Goal: Transaction & Acquisition: Book appointment/travel/reservation

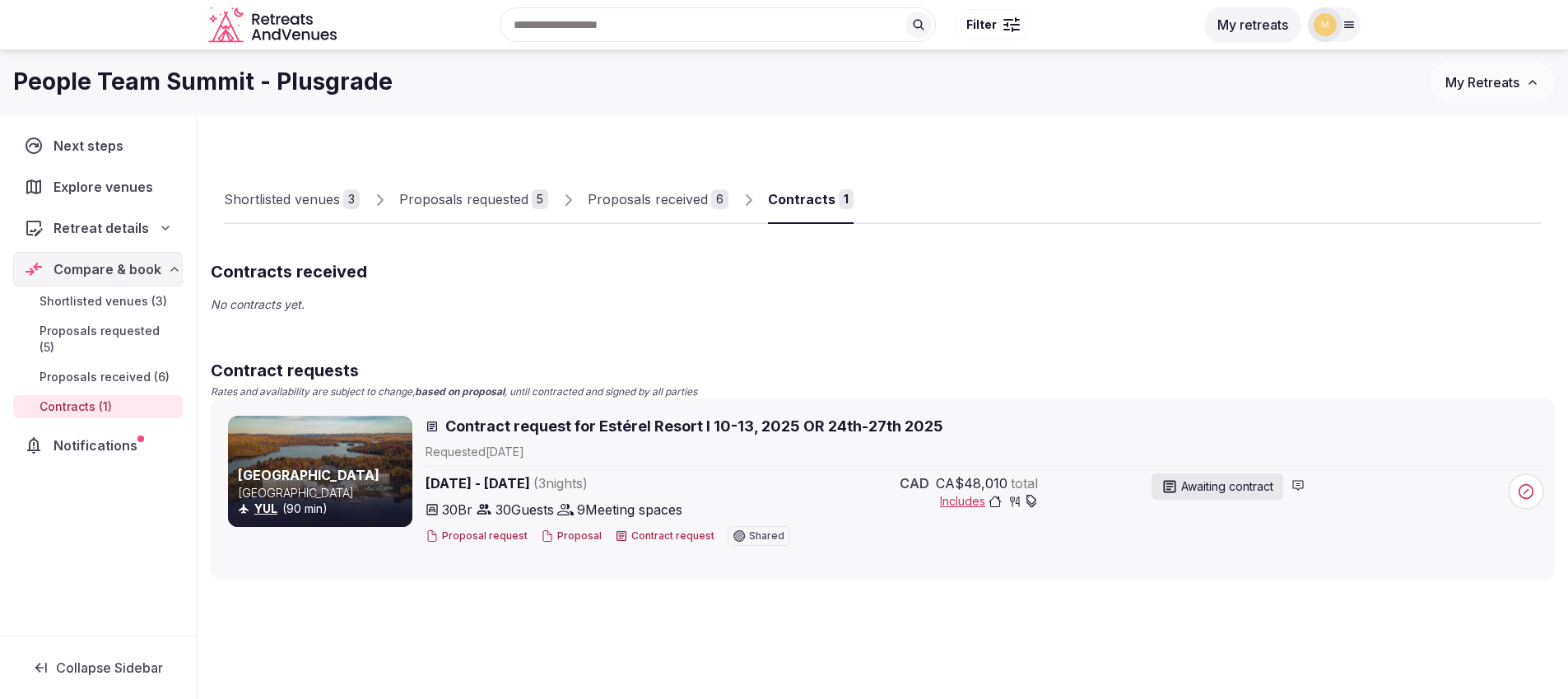
click at [568, 533] on button "Proposal" at bounding box center [571, 536] width 61 height 14
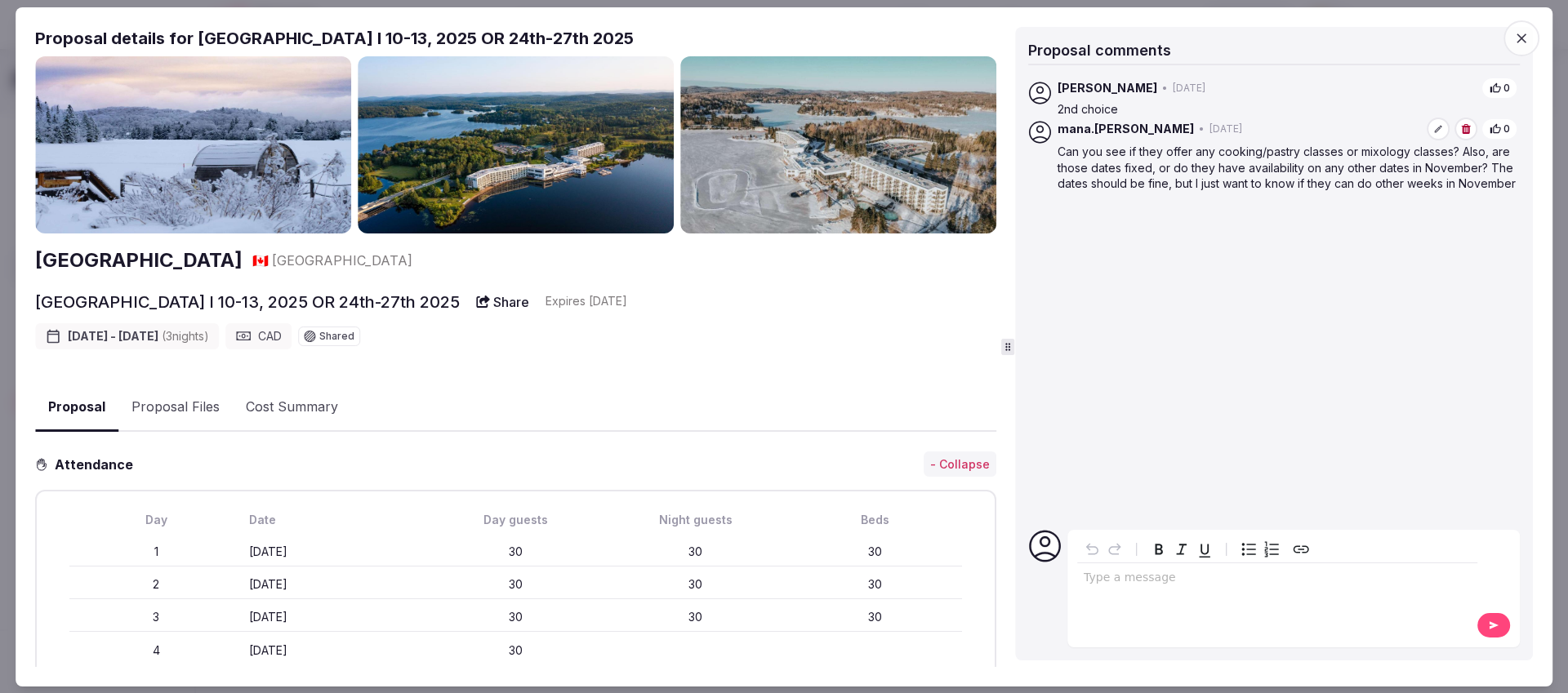
click at [1526, 31] on icon "button" at bounding box center [1521, 38] width 17 height 17
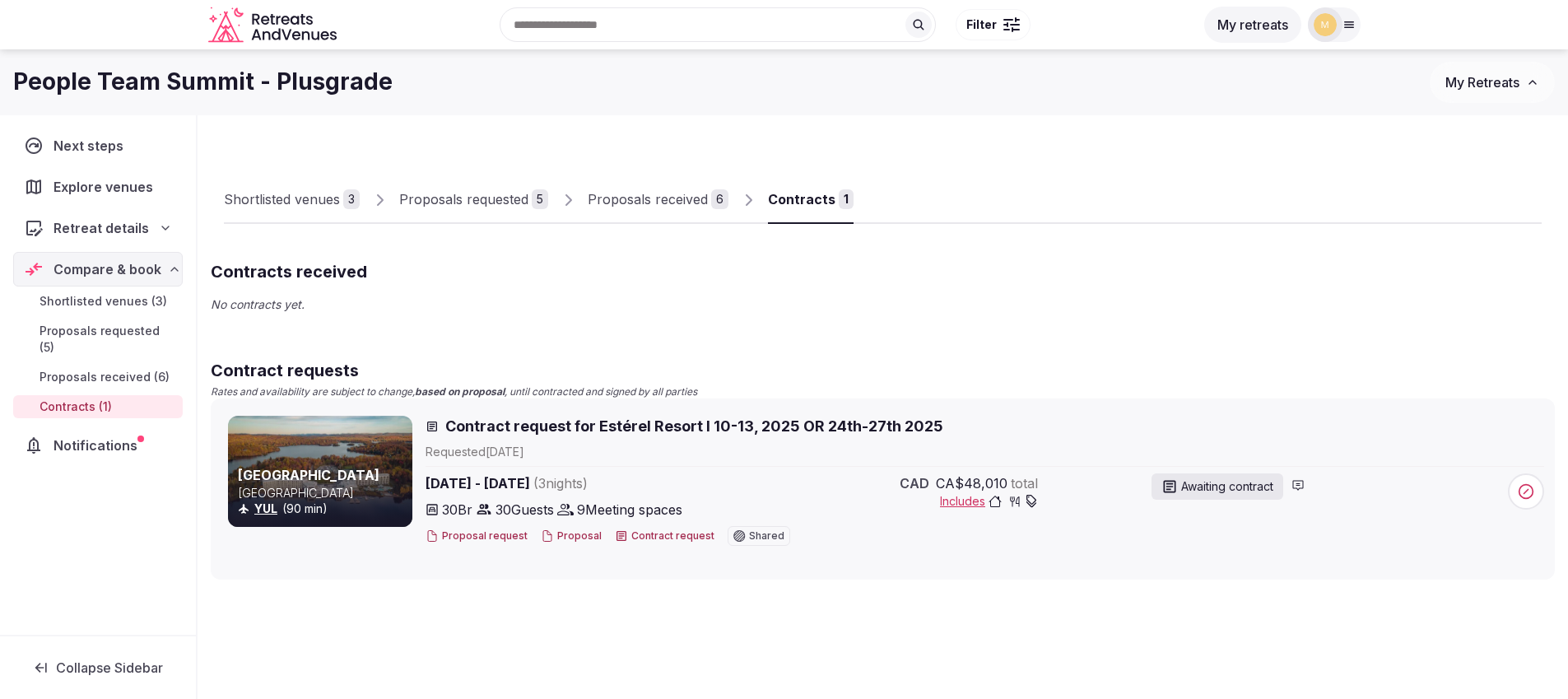
click at [578, 532] on button "Proposal" at bounding box center [571, 536] width 61 height 14
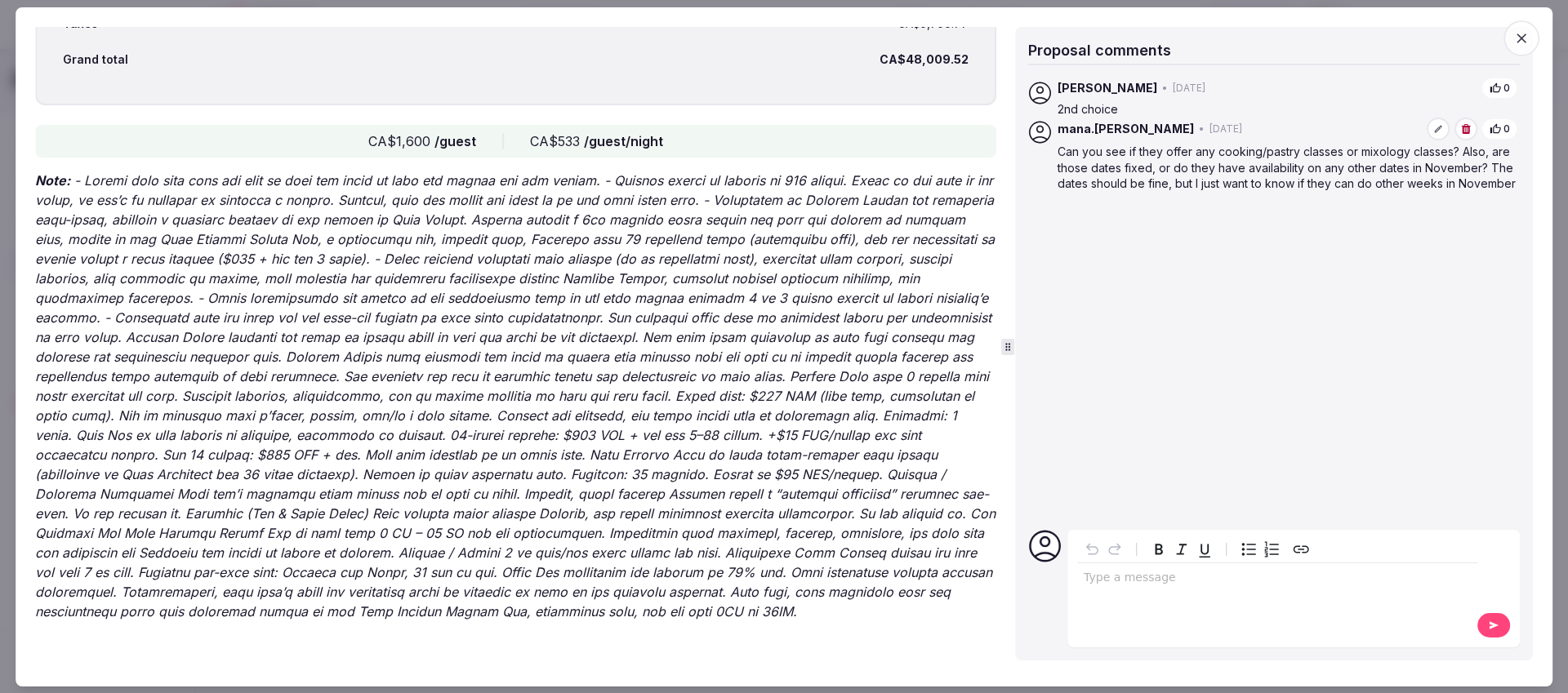
scroll to position [3033, 0]
click at [1524, 32] on icon "button" at bounding box center [1521, 38] width 17 height 17
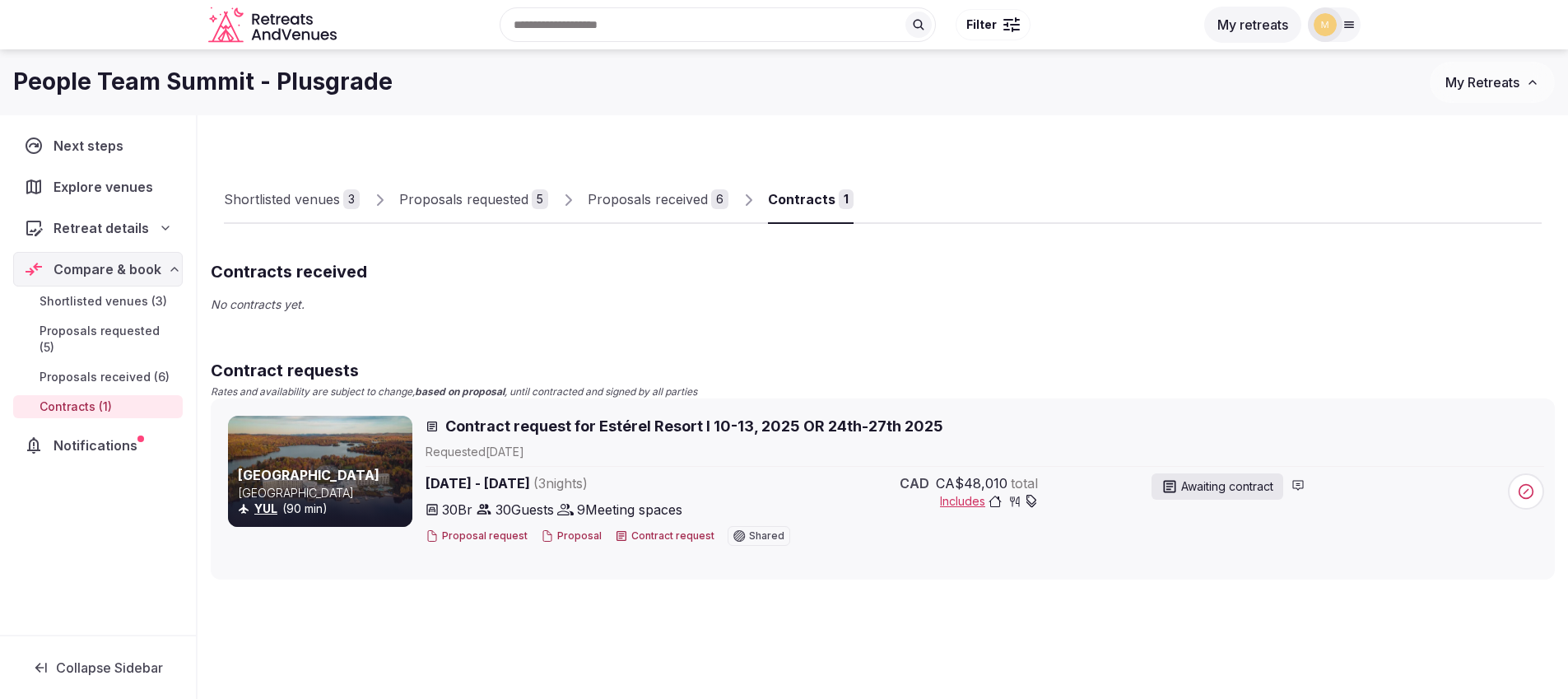
click at [579, 534] on button "Proposal" at bounding box center [571, 536] width 61 height 14
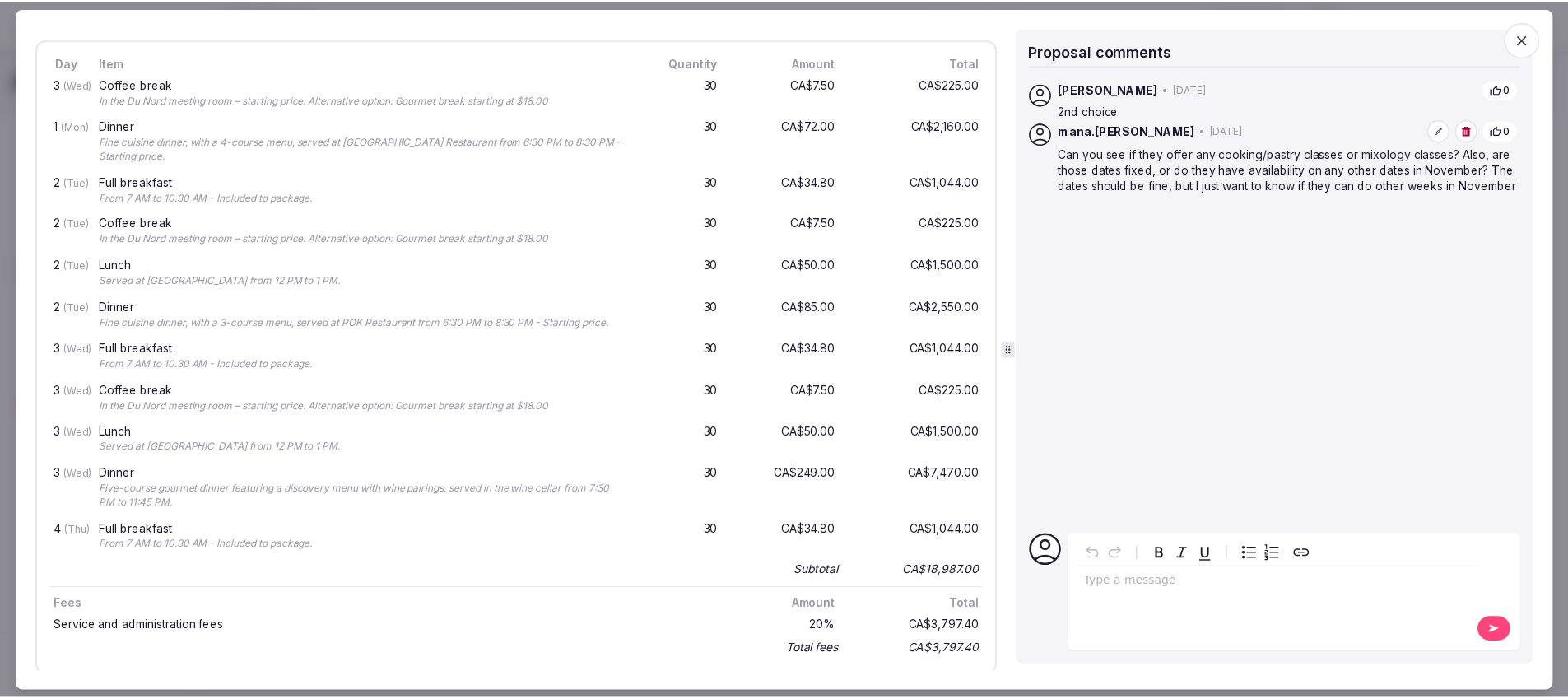
scroll to position [1652, 0]
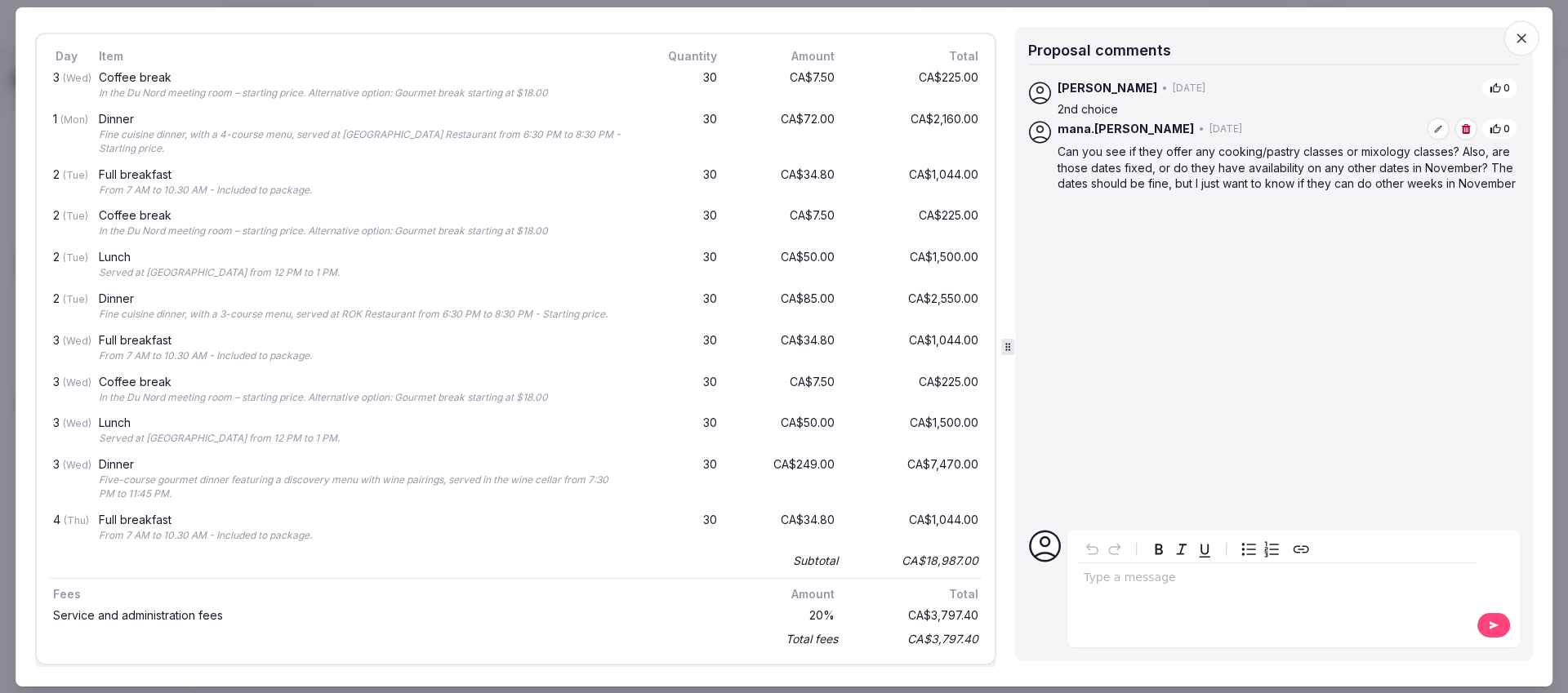
click at [1523, 40] on icon "button" at bounding box center [1521, 38] width 10 height 10
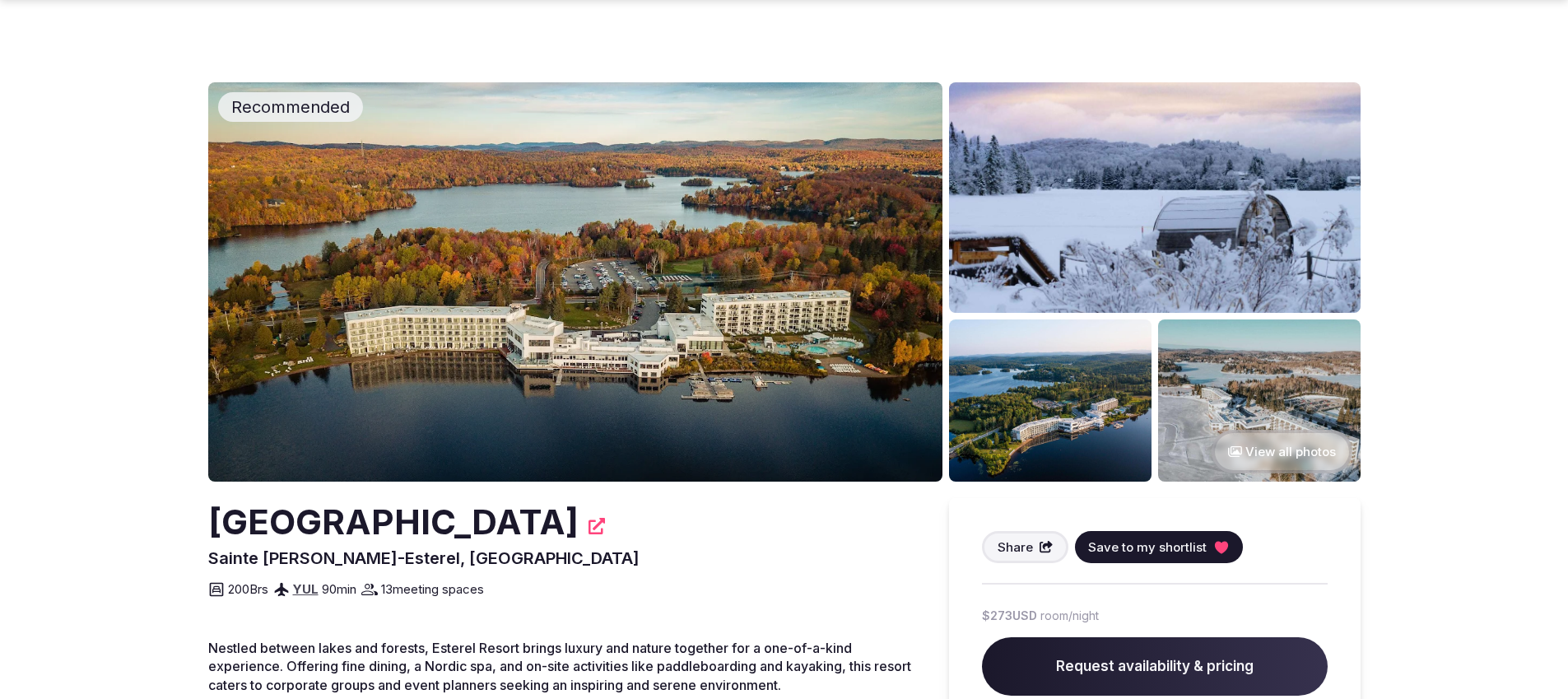
scroll to position [148, 0]
